Goal: Task Accomplishment & Management: Manage account settings

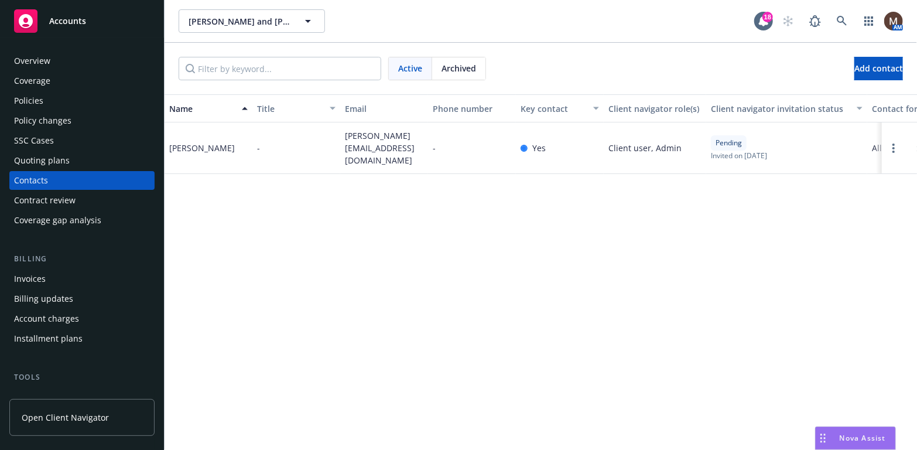
scroll to position [234, 0]
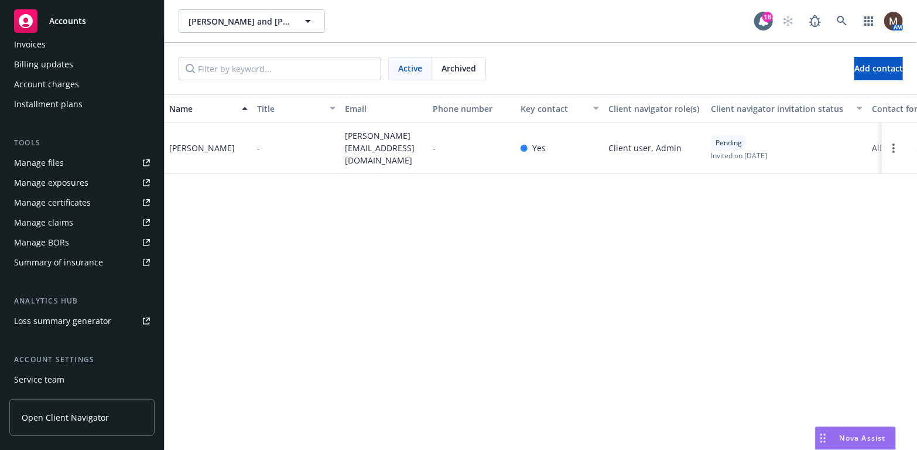
click at [316, 310] on div "Name Title Email Phone number Key contact Client navigator role(s) Client navig…" at bounding box center [541, 271] width 752 height 355
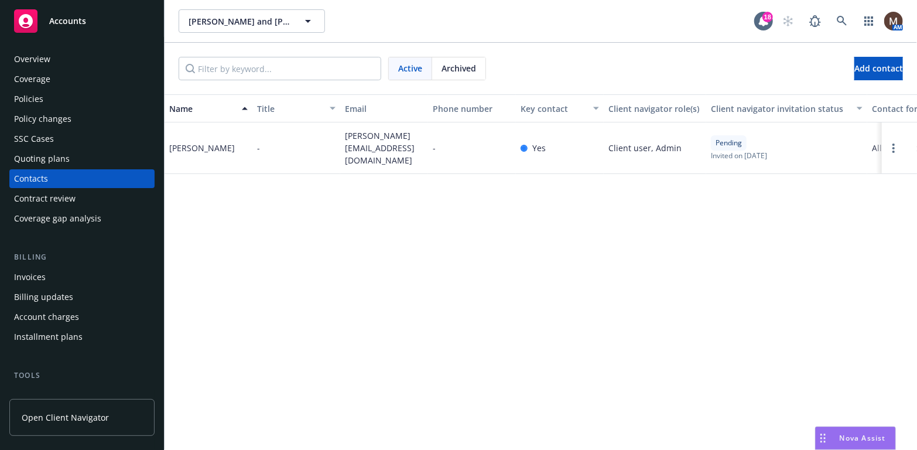
scroll to position [0, 0]
click at [36, 100] on div "Policies" at bounding box center [28, 100] width 29 height 19
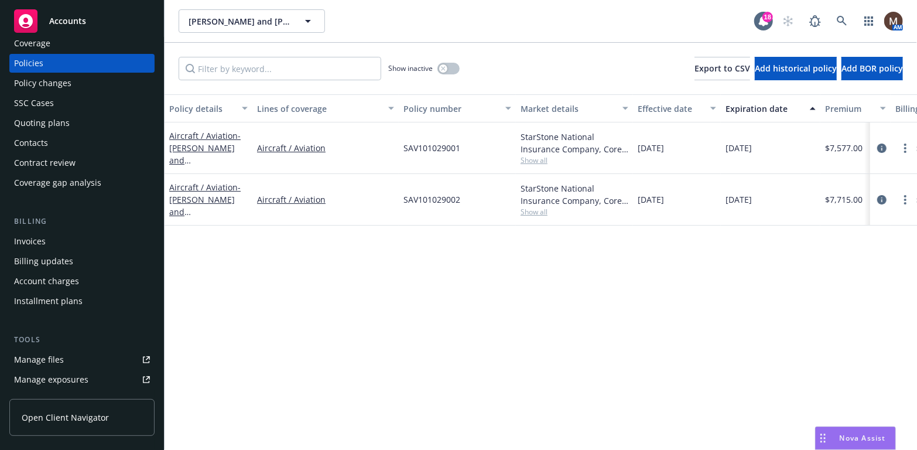
scroll to position [59, 0]
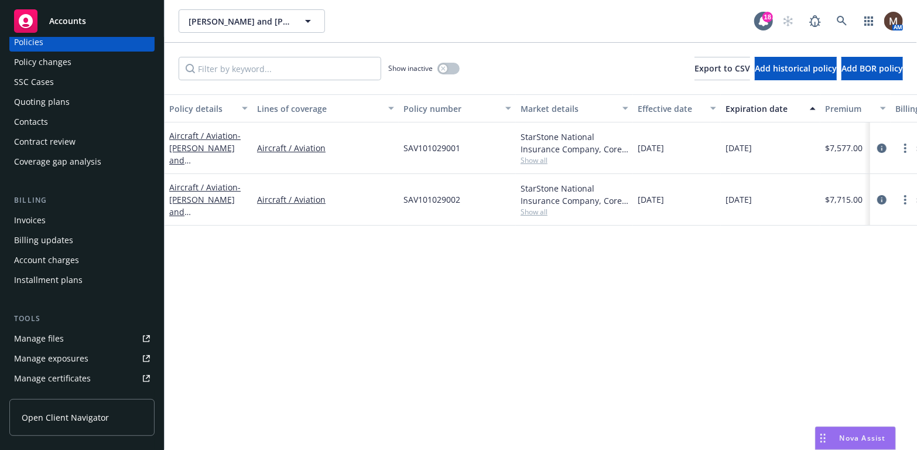
click at [72, 334] on link "Manage files" at bounding box center [81, 338] width 145 height 19
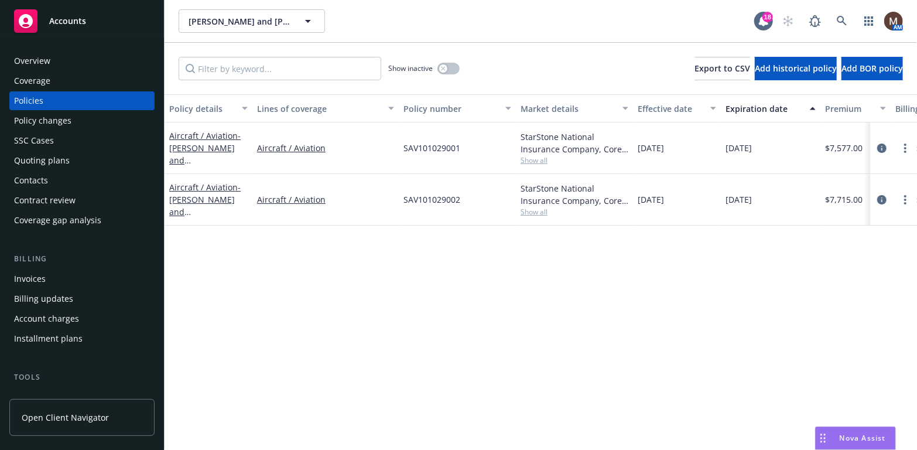
scroll to position [59, 0]
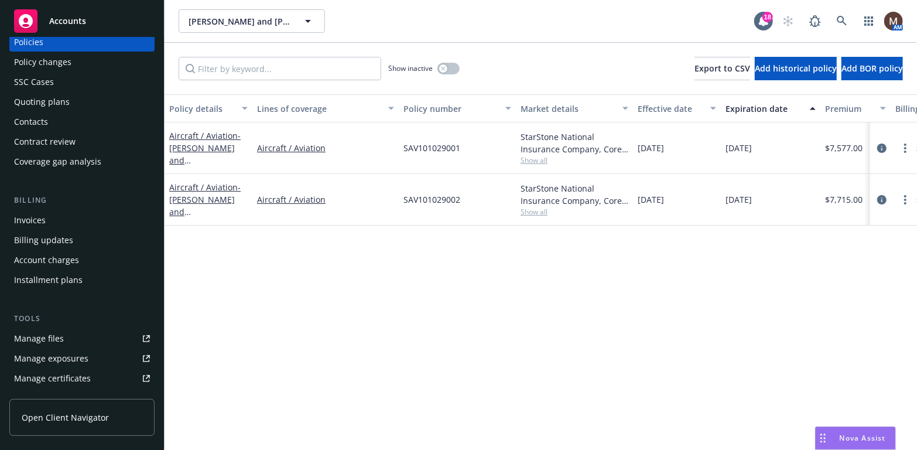
click at [45, 217] on div "Invoices" at bounding box center [82, 220] width 136 height 19
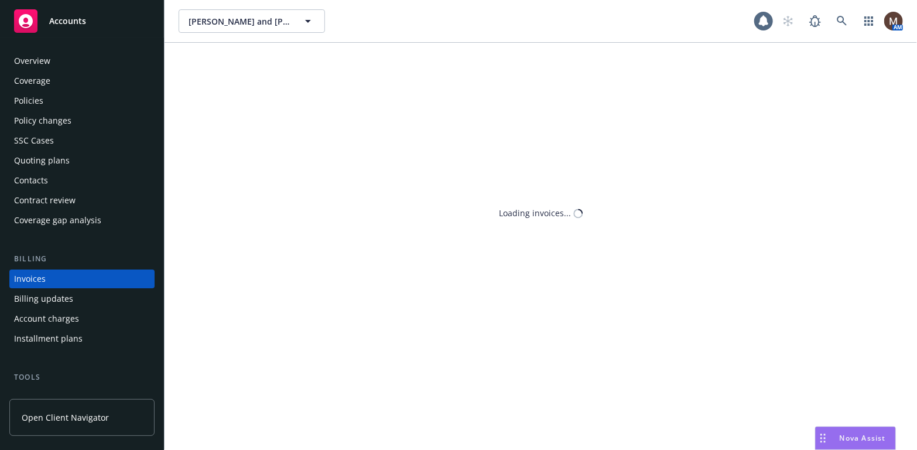
scroll to position [35, 0]
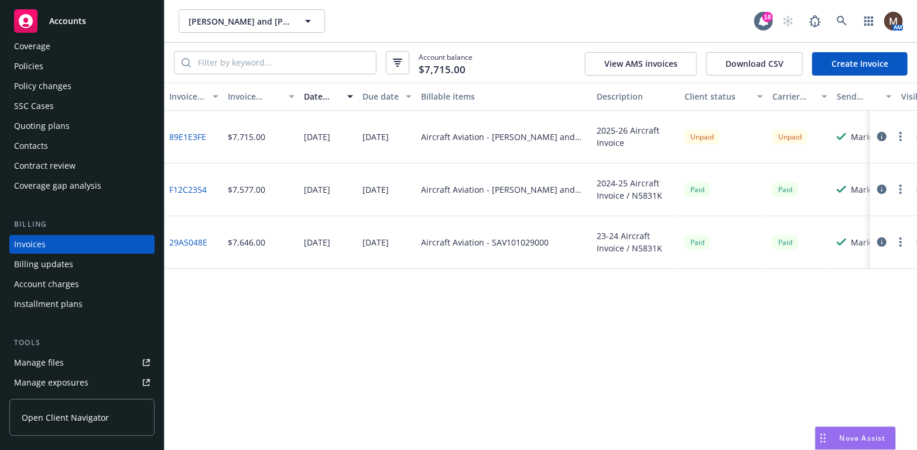
click at [196, 133] on link "89E1E3FE" at bounding box center [187, 137] width 37 height 12
